Goal: Information Seeking & Learning: Learn about a topic

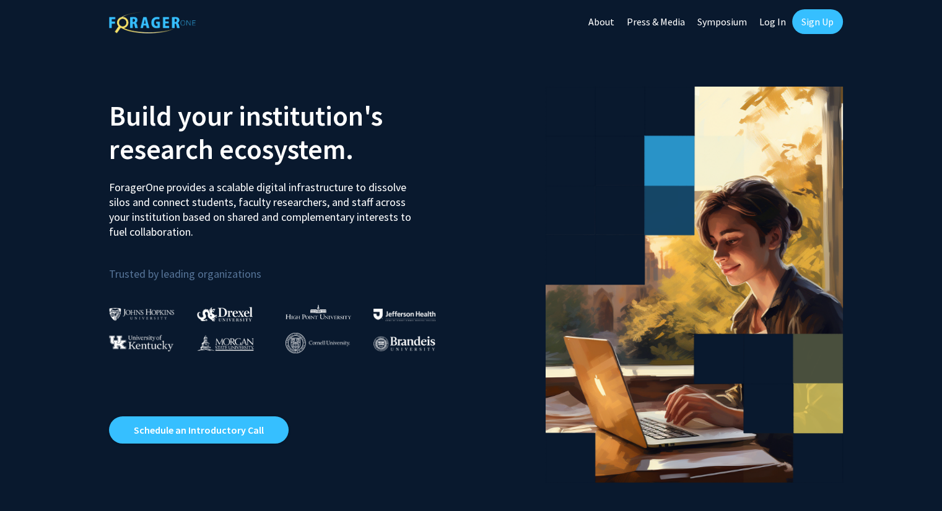
click at [769, 28] on link "Log In" at bounding box center [772, 21] width 39 height 43
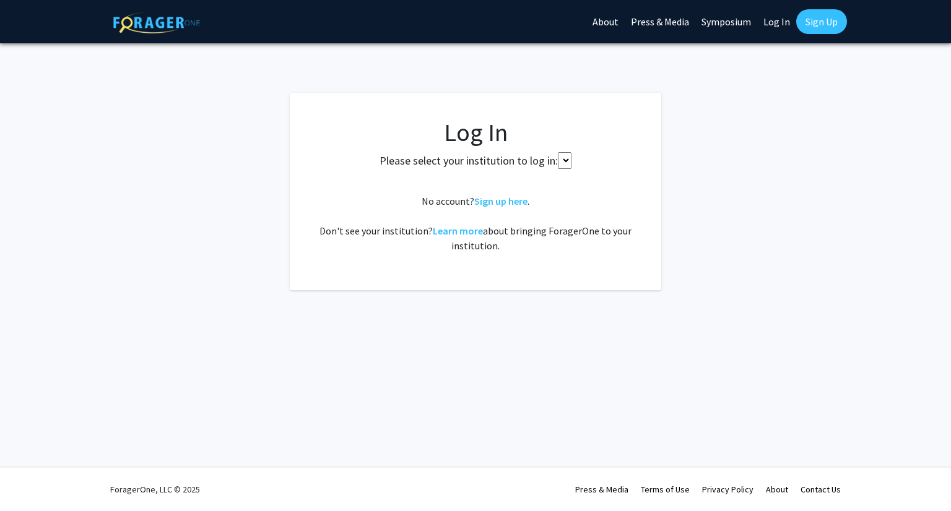
select select
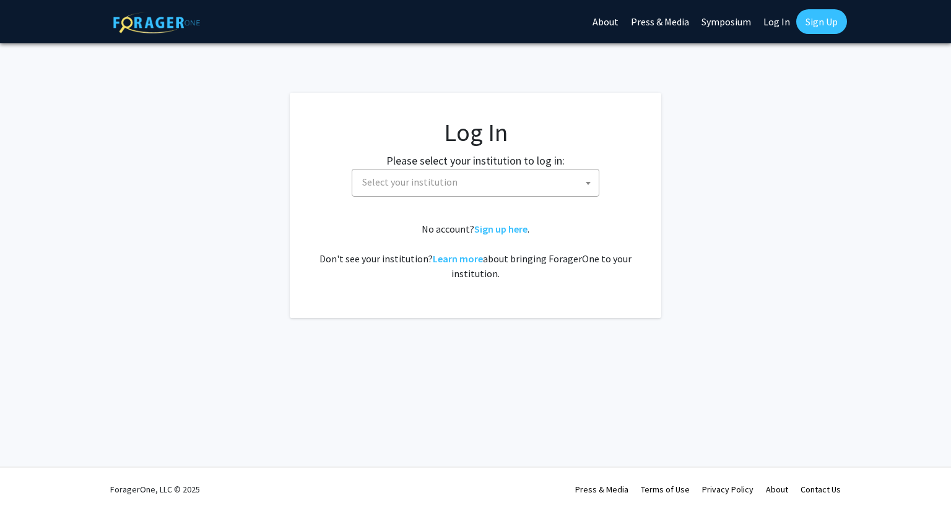
click at [513, 191] on span "Select your institution" at bounding box center [477, 182] width 241 height 25
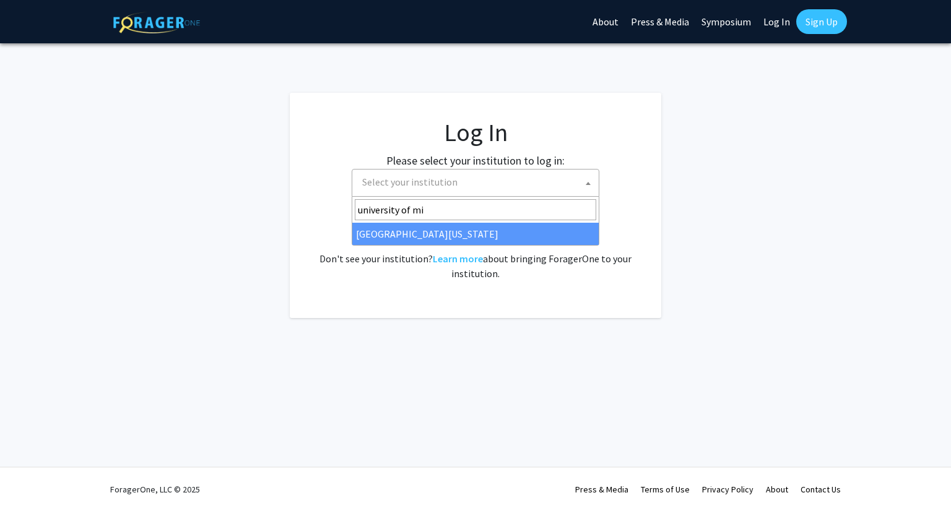
type input "university of mi"
select select "33"
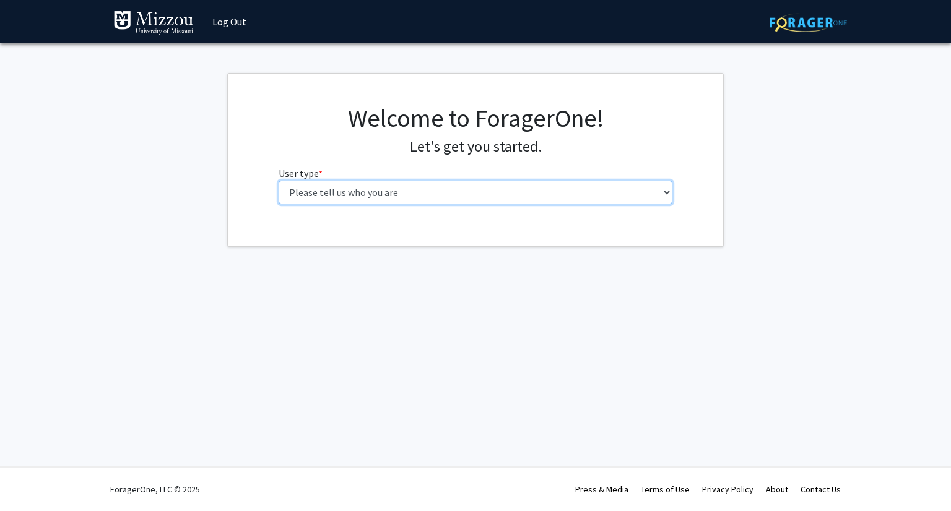
click at [513, 202] on select "Please tell us who you are Undergraduate Student Master's Student Doctoral Cand…" at bounding box center [476, 193] width 394 height 24
select select "1: undergrad"
click at [279, 181] on select "Please tell us who you are Undergraduate Student Master's Student Doctoral Cand…" at bounding box center [476, 193] width 394 height 24
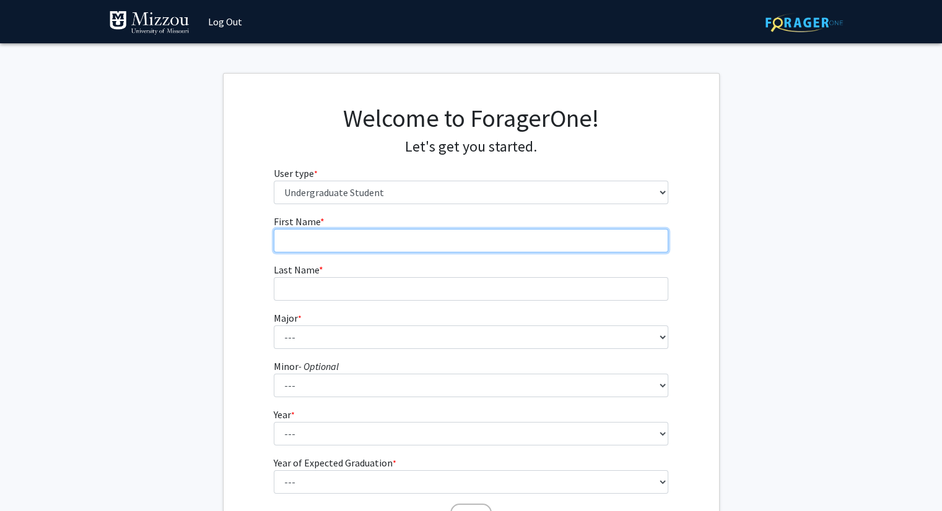
click at [437, 233] on input "First Name * required" at bounding box center [471, 241] width 394 height 24
type input "Arjun"
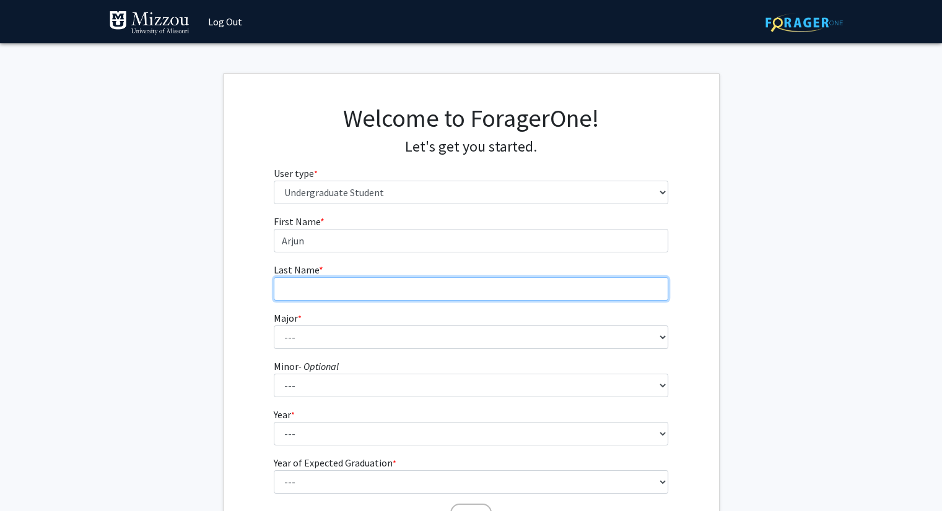
click at [341, 287] on input "Last Name * required" at bounding box center [471, 289] width 394 height 24
type input "Garikapaty"
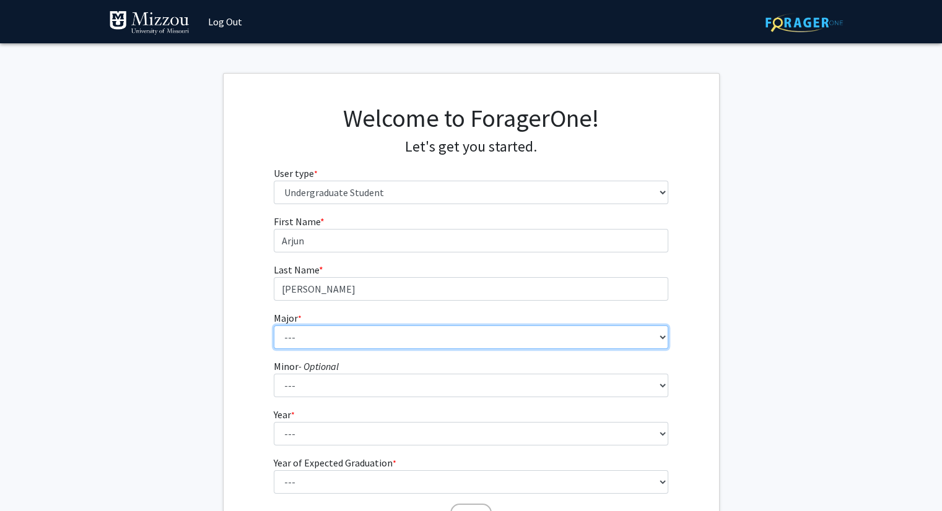
click at [305, 330] on select "--- Agribusiness Management Agricultural Education Agricultural Education: Comm…" at bounding box center [471, 338] width 394 height 24
select select "30: 2529"
click at [274, 326] on select "--- Agribusiness Management Agricultural Education Agricultural Education: Comm…" at bounding box center [471, 338] width 394 height 24
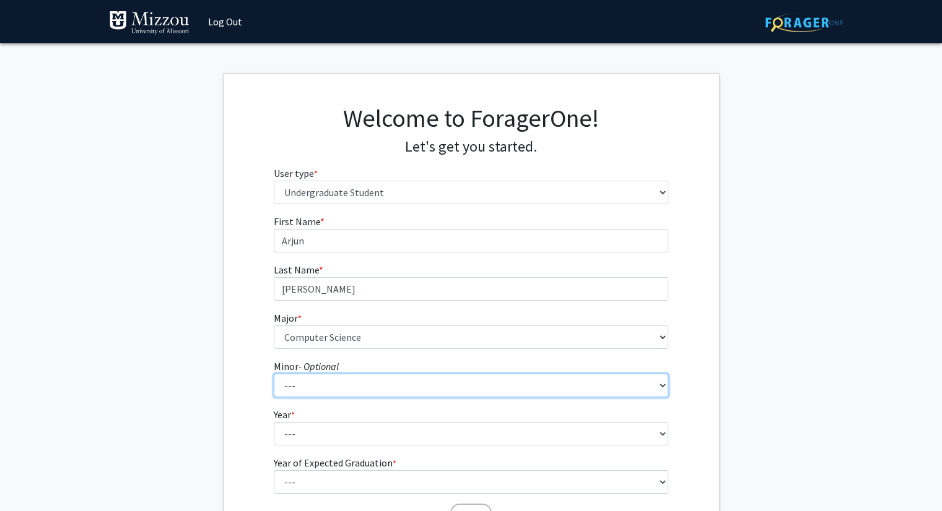
click at [415, 391] on select "--- Accountancy Aerospace Engineering Aerospace Studies Agribusiness Management…" at bounding box center [471, 386] width 394 height 24
select select "20: 1976"
click at [274, 374] on select "--- Accountancy Aerospace Engineering Aerospace Studies Agribusiness Management…" at bounding box center [471, 386] width 394 height 24
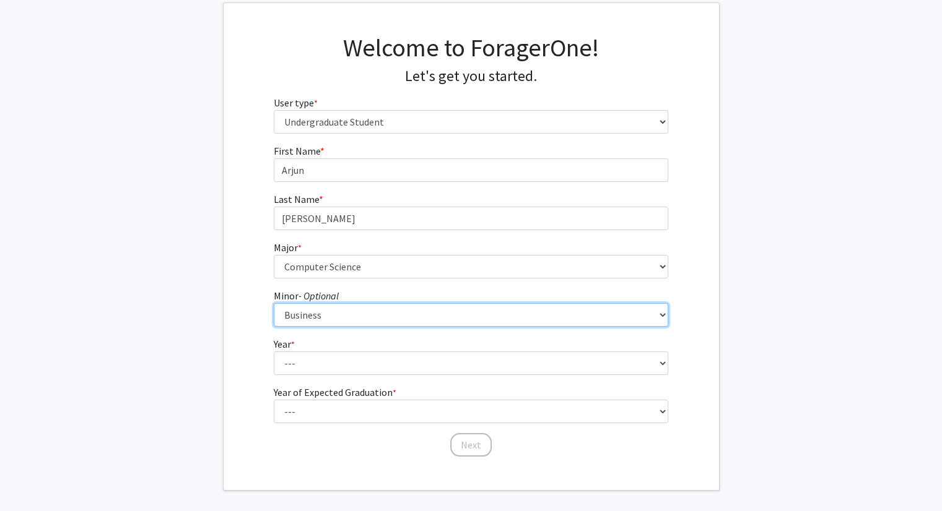
scroll to position [121, 0]
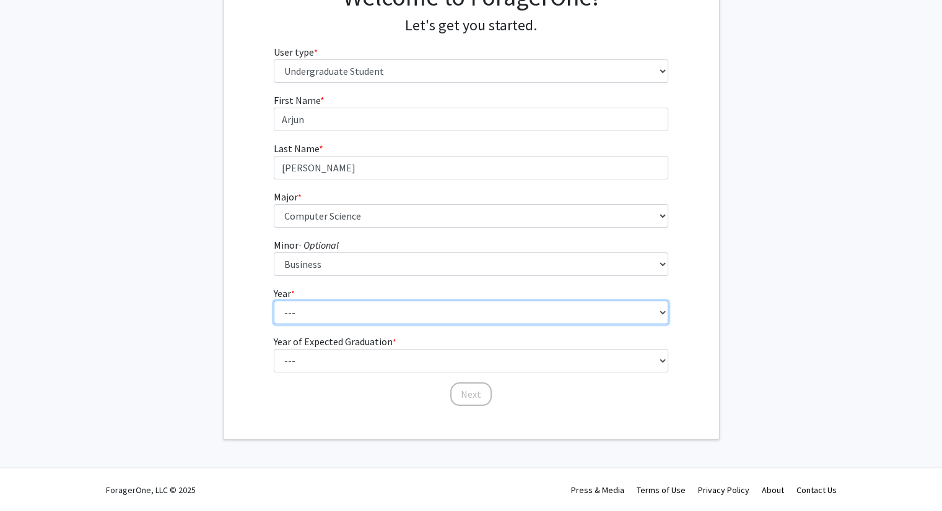
click at [310, 301] on select "--- First-year Sophomore Junior Senior Postbaccalaureate Certificate" at bounding box center [471, 313] width 394 height 24
select select "1: first-year"
click at [274, 301] on select "--- First-year Sophomore Junior Senior Postbaccalaureate Certificate" at bounding box center [471, 313] width 394 height 24
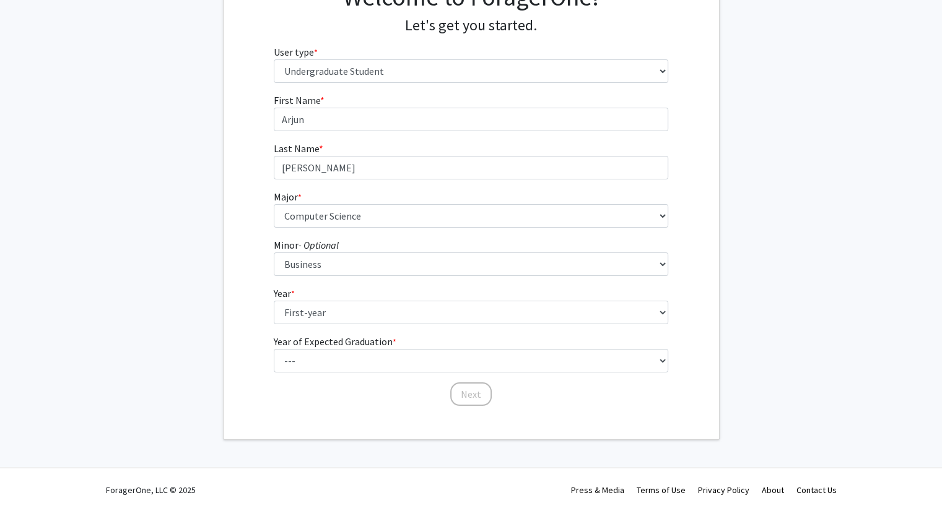
click at [337, 347] on label "Year of Expected Graduation * required" at bounding box center [335, 341] width 123 height 15
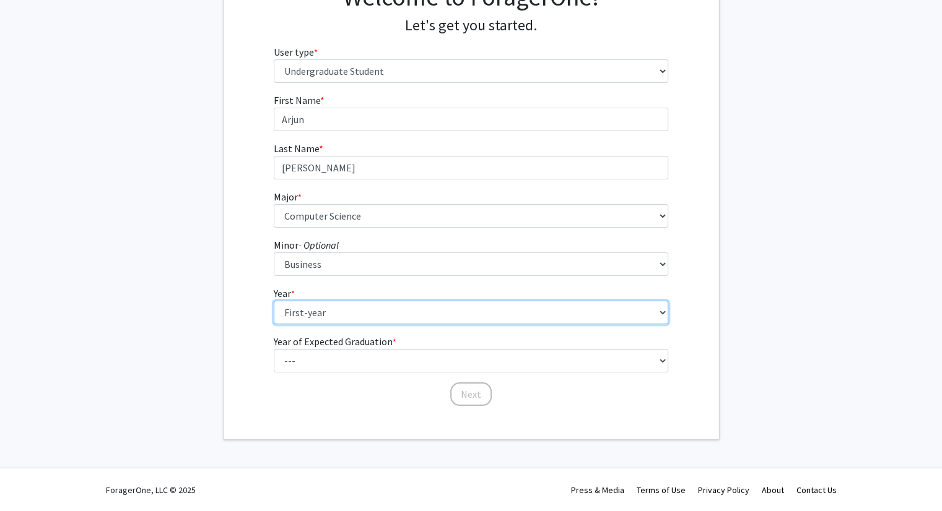
click at [337, 324] on select "--- First-year Sophomore Junior Senior Postbaccalaureate Certificate" at bounding box center [471, 313] width 394 height 24
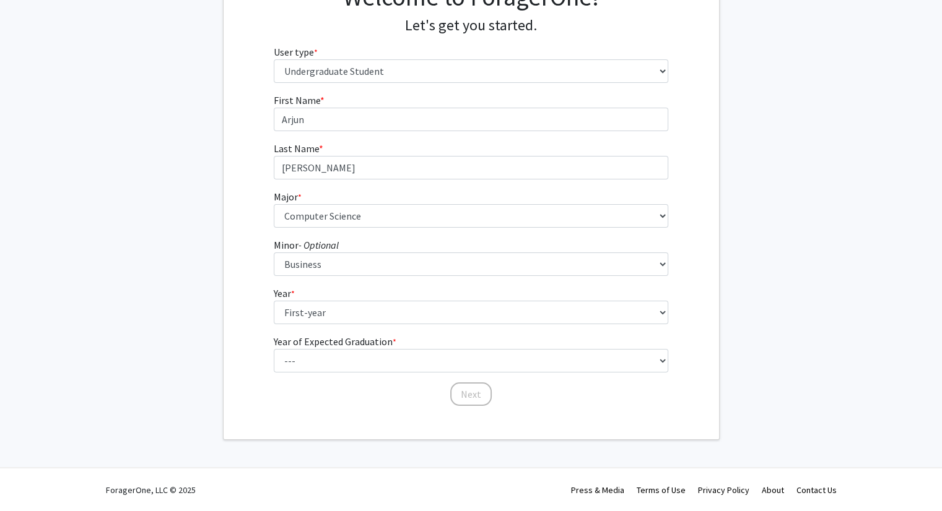
click at [337, 347] on label "Year of Expected Graduation * required" at bounding box center [335, 341] width 123 height 15
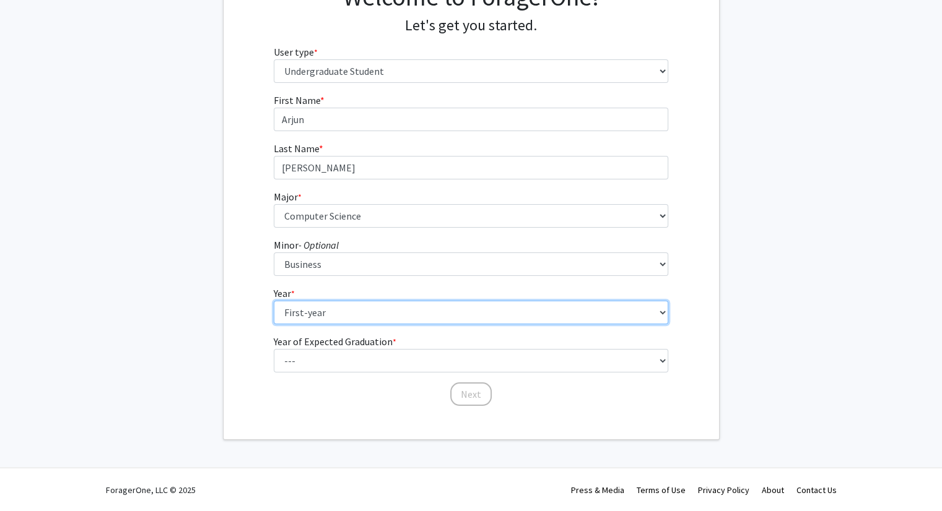
click at [337, 324] on select "--- First-year Sophomore Junior Senior Postbaccalaureate Certificate" at bounding box center [471, 313] width 394 height 24
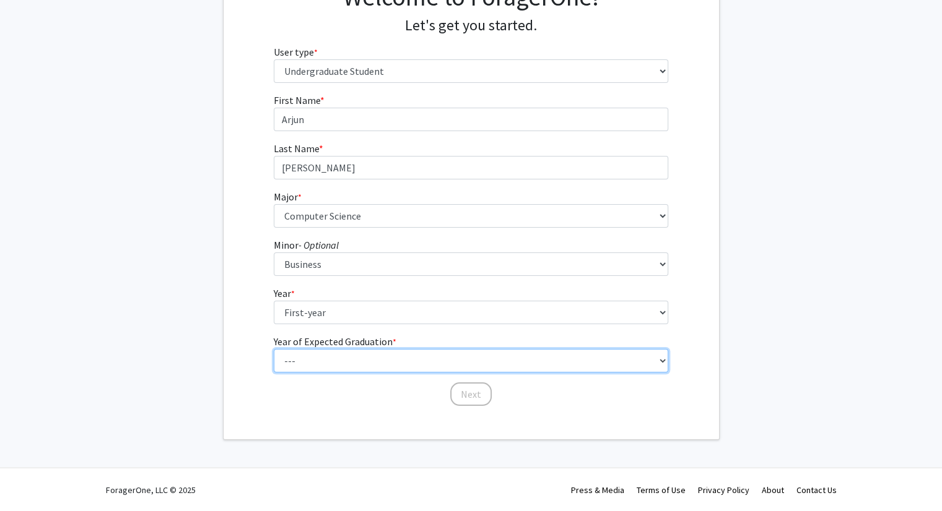
click at [342, 357] on select "--- 2025 2026 2027 2028 2029 2030 2031 2032 2033 2034" at bounding box center [471, 361] width 394 height 24
select select "5: 2029"
click at [274, 349] on select "--- 2025 2026 2027 2028 2029 2030 2031 2032 2033 2034" at bounding box center [471, 361] width 394 height 24
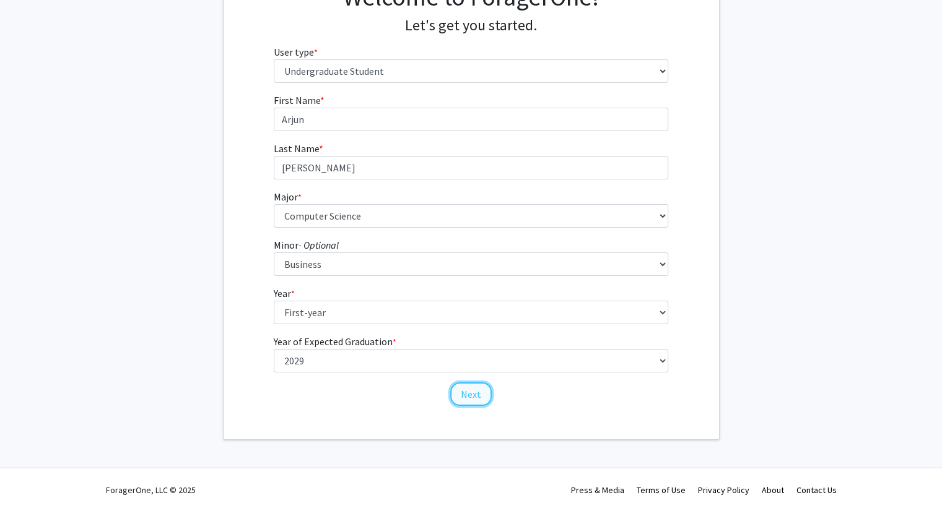
click at [463, 389] on button "Next" at bounding box center [470, 395] width 41 height 24
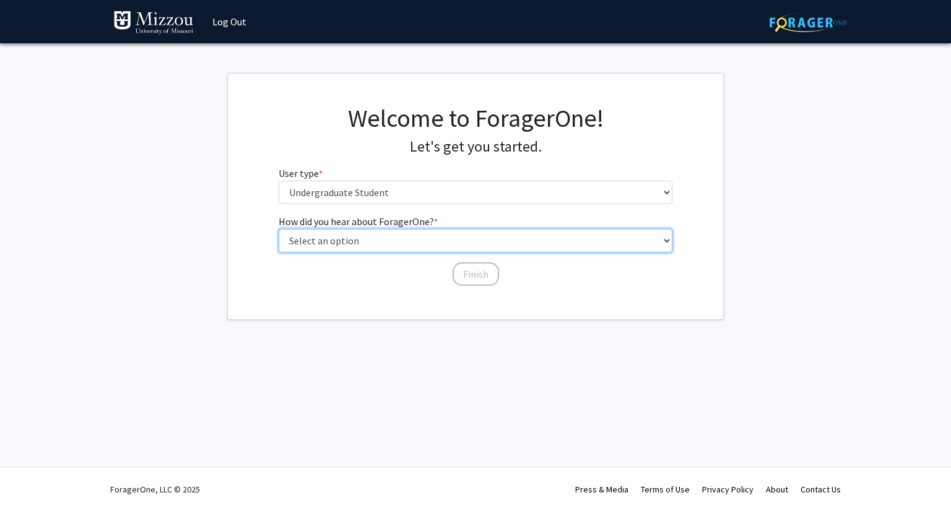
click at [419, 245] on select "Select an option Peer/student recommendation Faculty/staff recommendation Unive…" at bounding box center [476, 241] width 394 height 24
select select "2: faculty_recommendation"
click at [279, 229] on select "Select an option Peer/student recommendation Faculty/staff recommendation Unive…" at bounding box center [476, 241] width 394 height 24
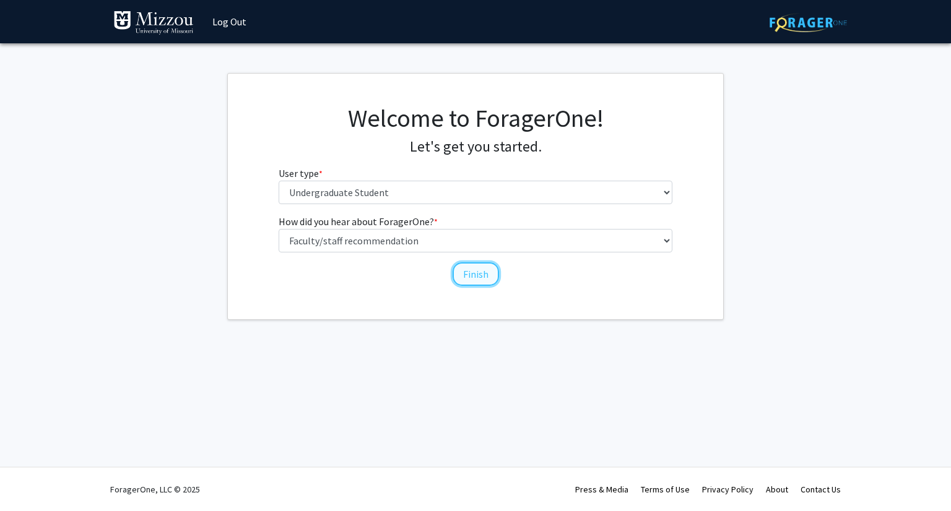
click at [471, 278] on button "Finish" at bounding box center [476, 275] width 46 height 24
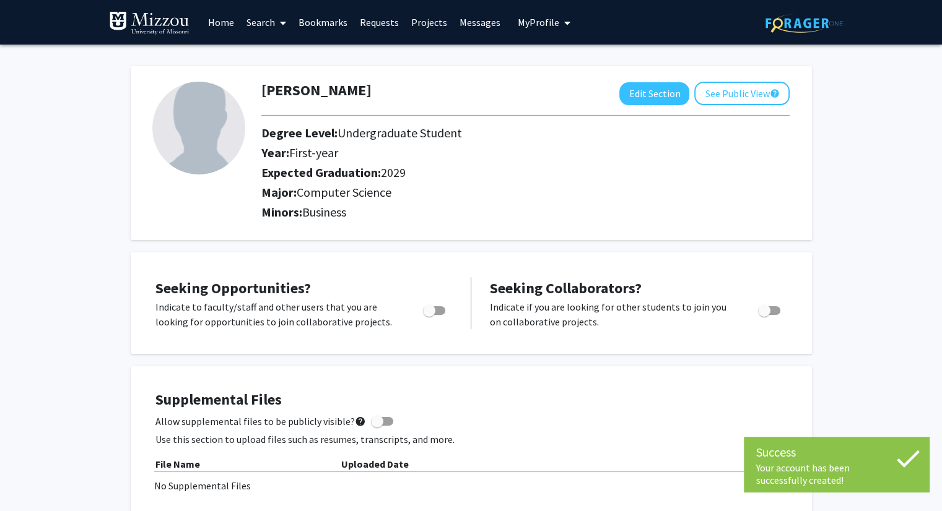
click at [425, 311] on span "Toggle" at bounding box center [429, 311] width 12 height 12
click at [428, 315] on input "Are you actively seeking opportunities?" at bounding box center [428, 315] width 1 height 1
checkbox input "true"
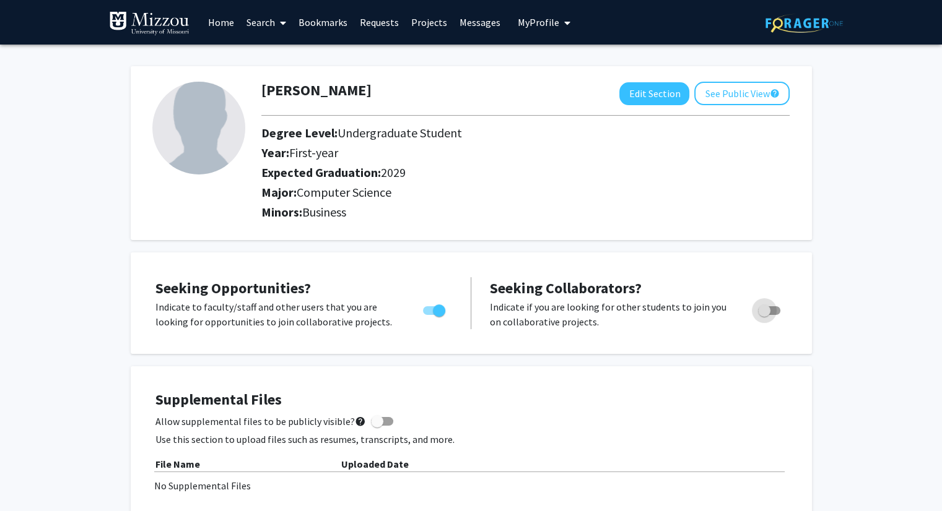
click at [774, 310] on span "Toggle" at bounding box center [769, 310] width 22 height 9
click at [764, 315] on input "Would you like to receive other student requests to work with you?" at bounding box center [763, 315] width 1 height 1
checkbox input "true"
click at [214, 25] on link "Home" at bounding box center [221, 22] width 38 height 43
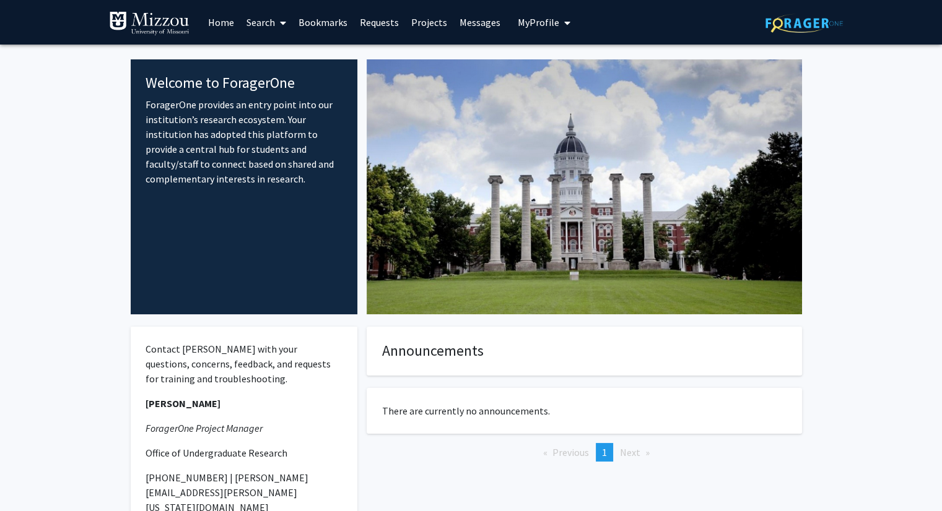
click at [267, 20] on link "Search" at bounding box center [266, 22] width 52 height 43
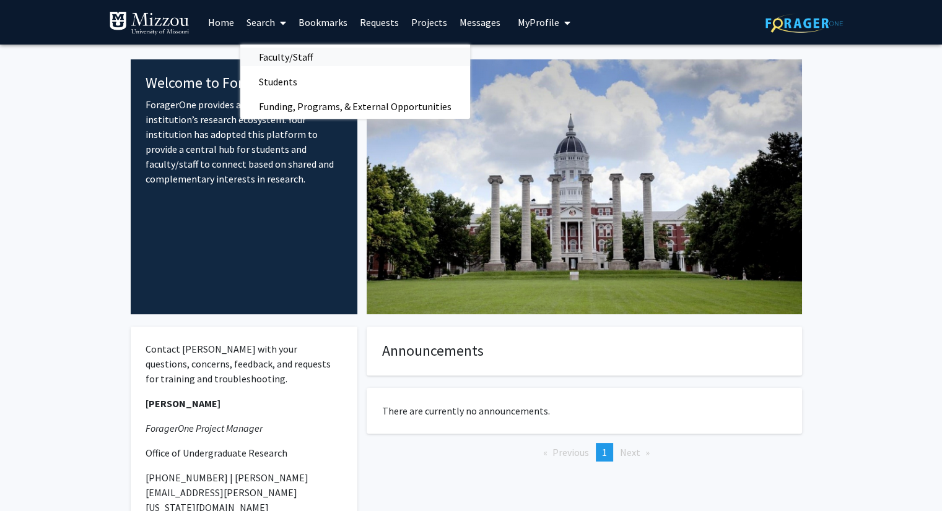
click at [305, 56] on span "Faculty/Staff" at bounding box center [285, 57] width 91 height 25
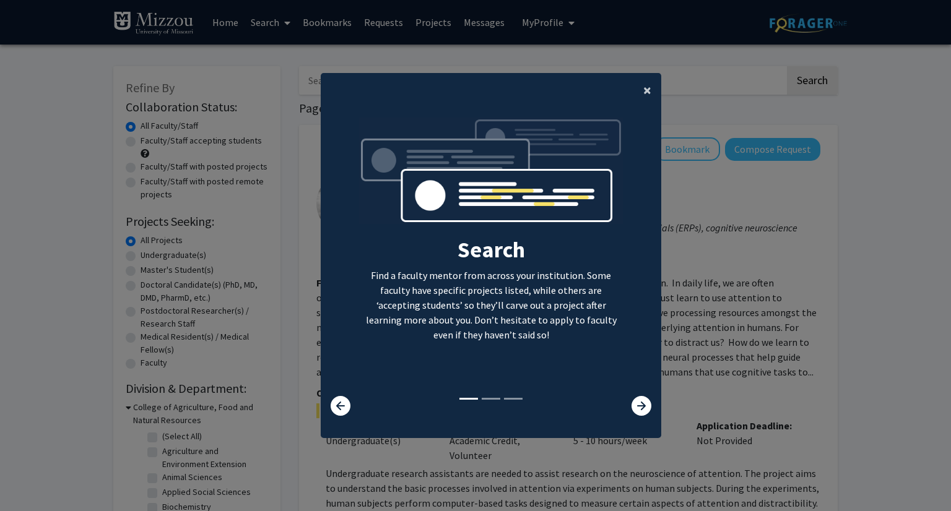
click at [643, 97] on span "×" at bounding box center [647, 89] width 8 height 19
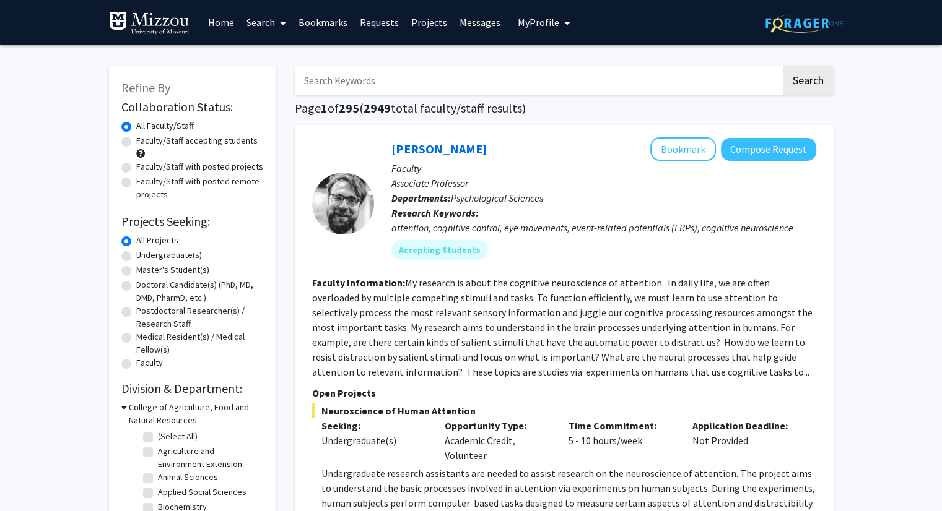
click at [454, 138] on div "Nicholas Gaspelin Bookmark Compose Request" at bounding box center [603, 149] width 425 height 24
click at [123, 136] on div "Faculty/Staff accepting students" at bounding box center [192, 147] width 142 height 26
click at [136, 144] on label "Faculty/Staff accepting students" at bounding box center [196, 140] width 121 height 13
click at [136, 142] on input "Faculty/Staff accepting students" at bounding box center [140, 138] width 8 height 8
radio input "true"
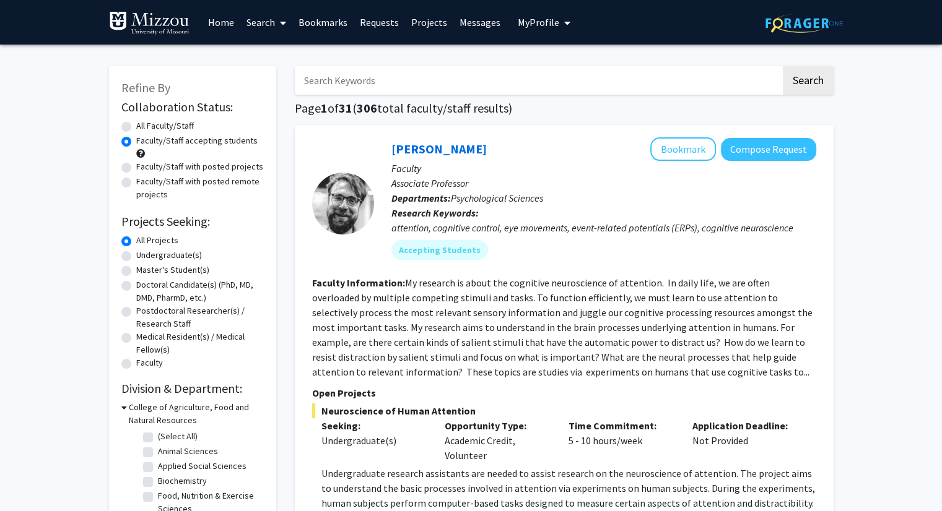
click at [136, 254] on label "Undergraduate(s)" at bounding box center [169, 255] width 66 height 13
click at [136, 254] on input "Undergraduate(s)" at bounding box center [140, 253] width 8 height 8
radio input "true"
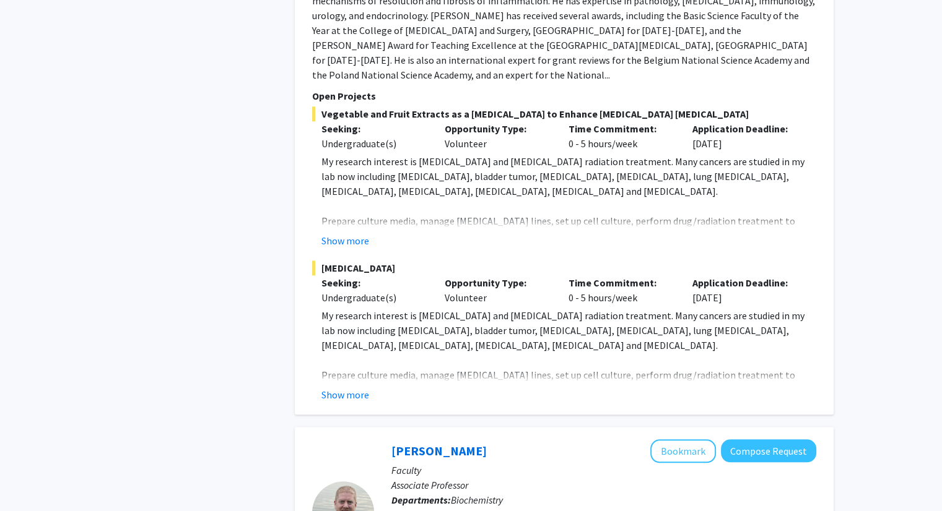
scroll to position [1225, 0]
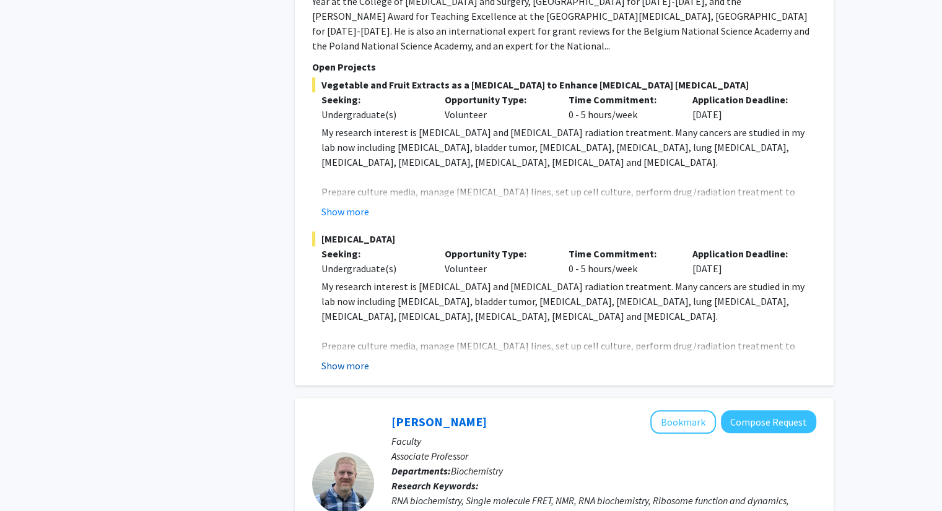
click at [345, 358] on button "Show more" at bounding box center [345, 365] width 48 height 15
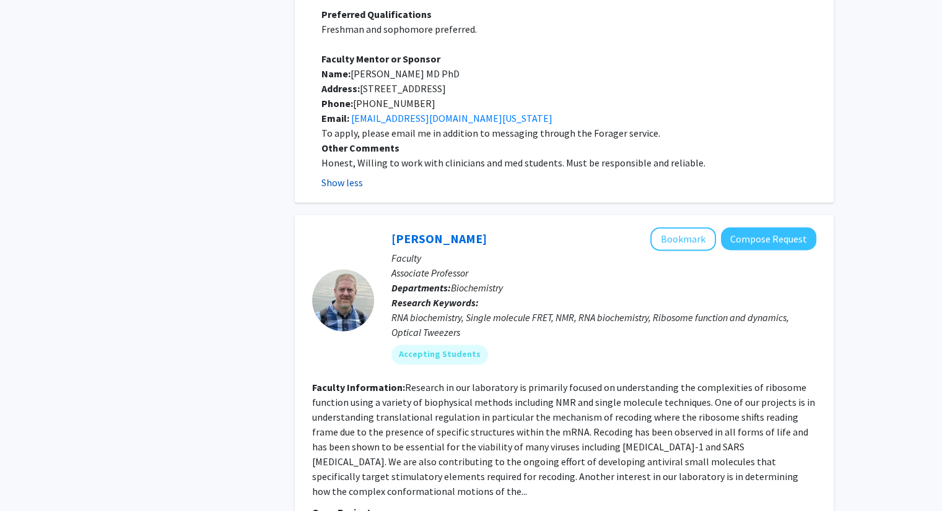
scroll to position [1726, 0]
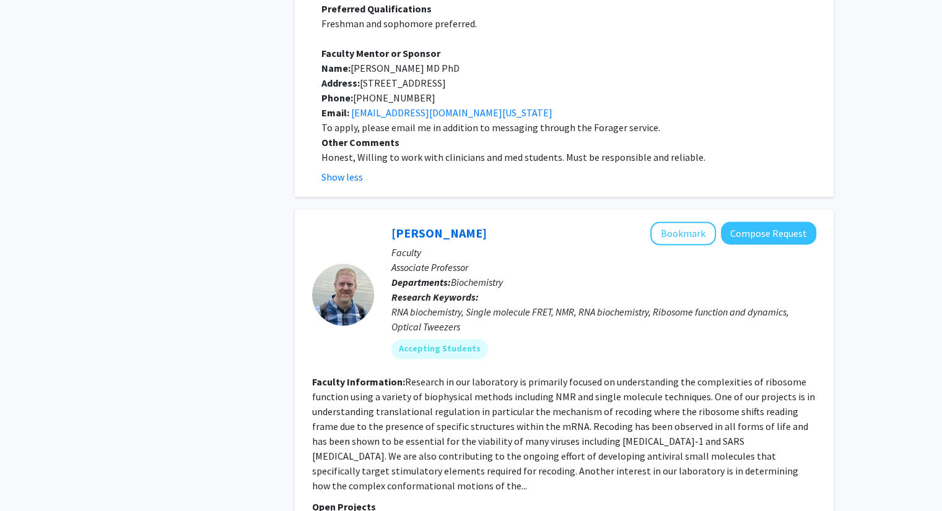
click at [384, 376] on fg-read-more "Research in our laboratory is primarily focused on understanding the complexiti…" at bounding box center [563, 434] width 503 height 116
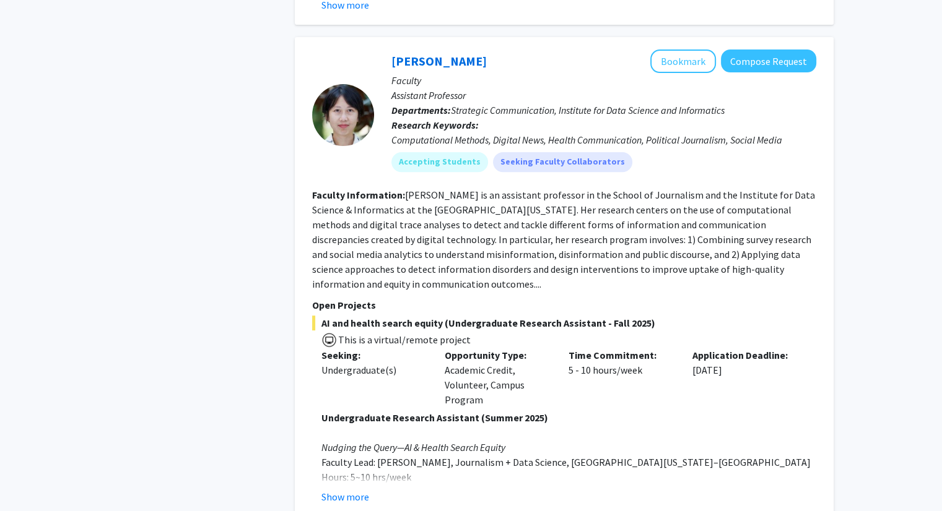
scroll to position [5141, 0]
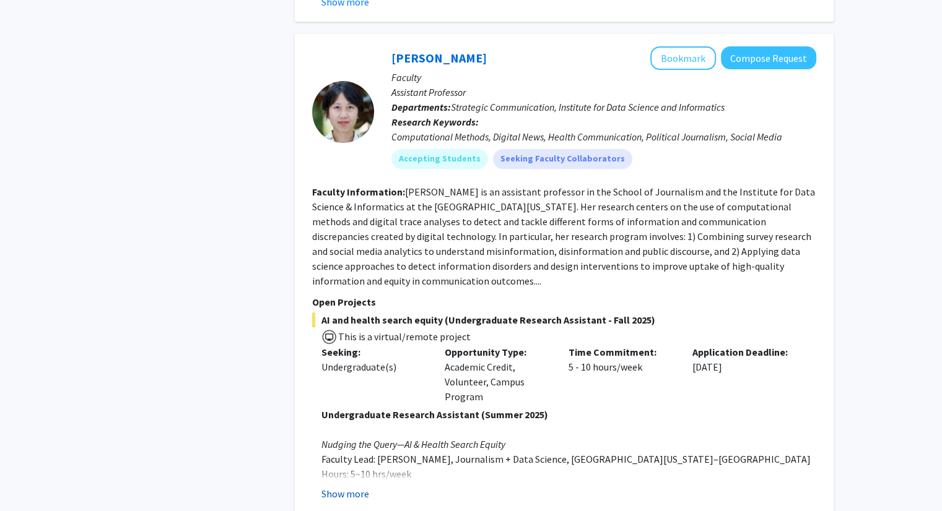
click at [345, 487] on button "Show more" at bounding box center [345, 494] width 48 height 15
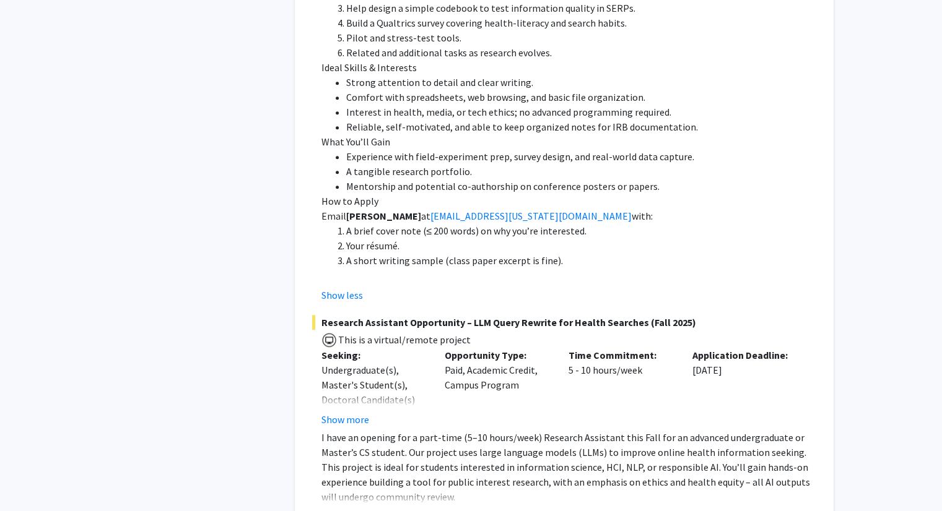
scroll to position [5870, 0]
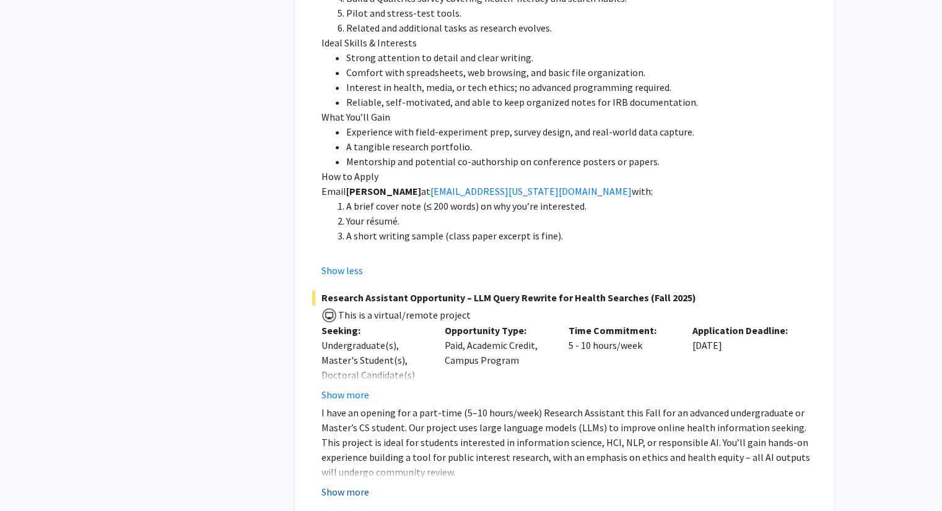
click at [337, 485] on button "Show more" at bounding box center [345, 492] width 48 height 15
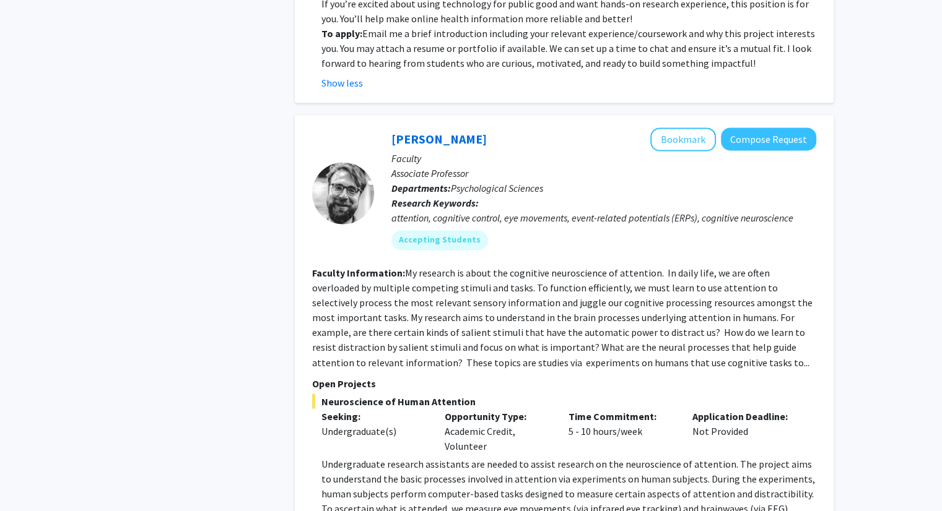
scroll to position [6746, 0]
